Goal: Information Seeking & Learning: Find specific fact

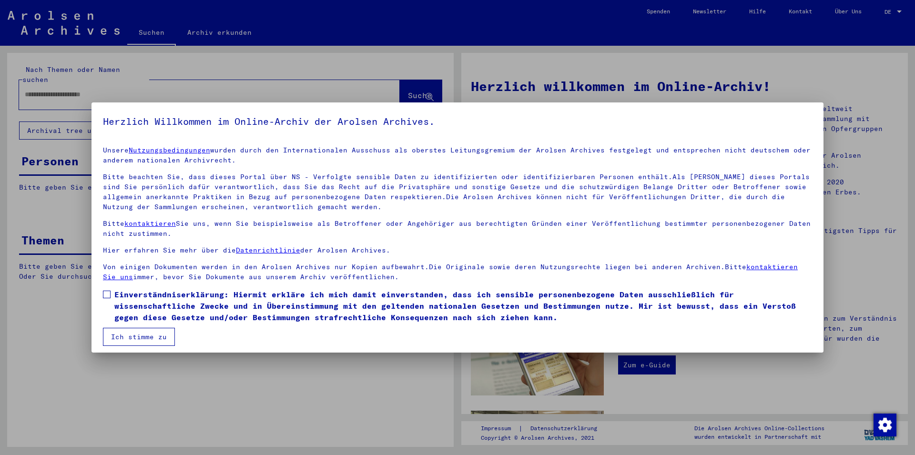
drag, startPoint x: 210, startPoint y: 303, endPoint x: 158, endPoint y: 332, distance: 59.5
click at [208, 307] on span "Einverständniserklärung: Hiermit erkläre ich mich damit einverstanden, dass ich…" at bounding box center [462, 306] width 697 height 34
click at [156, 333] on button "Ich stimme zu" at bounding box center [139, 337] width 72 height 18
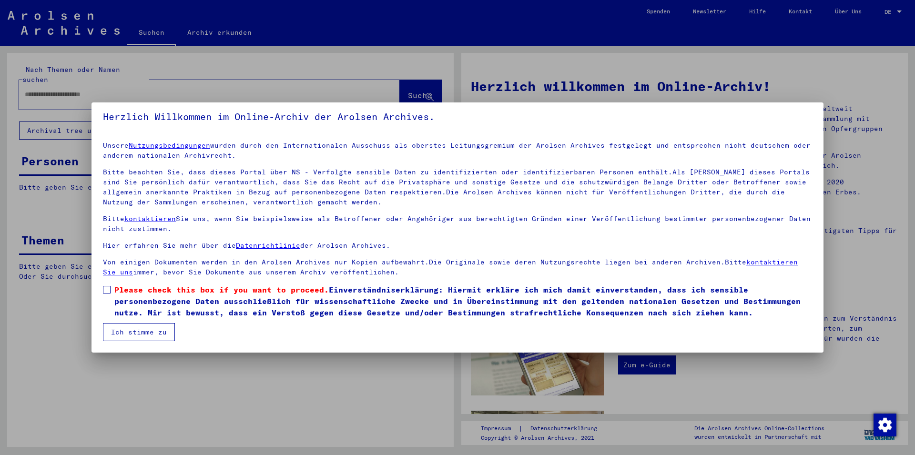
click at [171, 310] on span "Please check this box if you want to proceed. Einverständniserklärung: Hiermit …" at bounding box center [462, 301] width 697 height 34
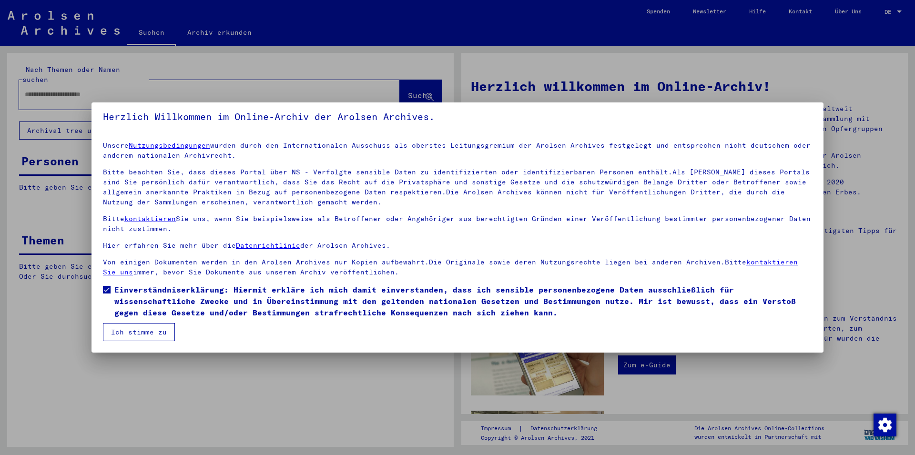
click at [141, 330] on button "Ich stimme zu" at bounding box center [139, 332] width 72 height 18
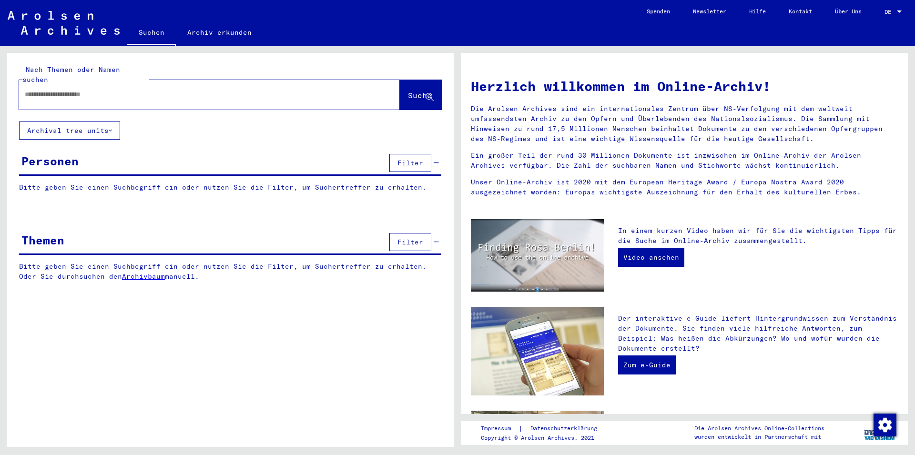
click at [237, 90] on input "text" at bounding box center [198, 95] width 346 height 10
type input "**********"
